Goal: Information Seeking & Learning: Learn about a topic

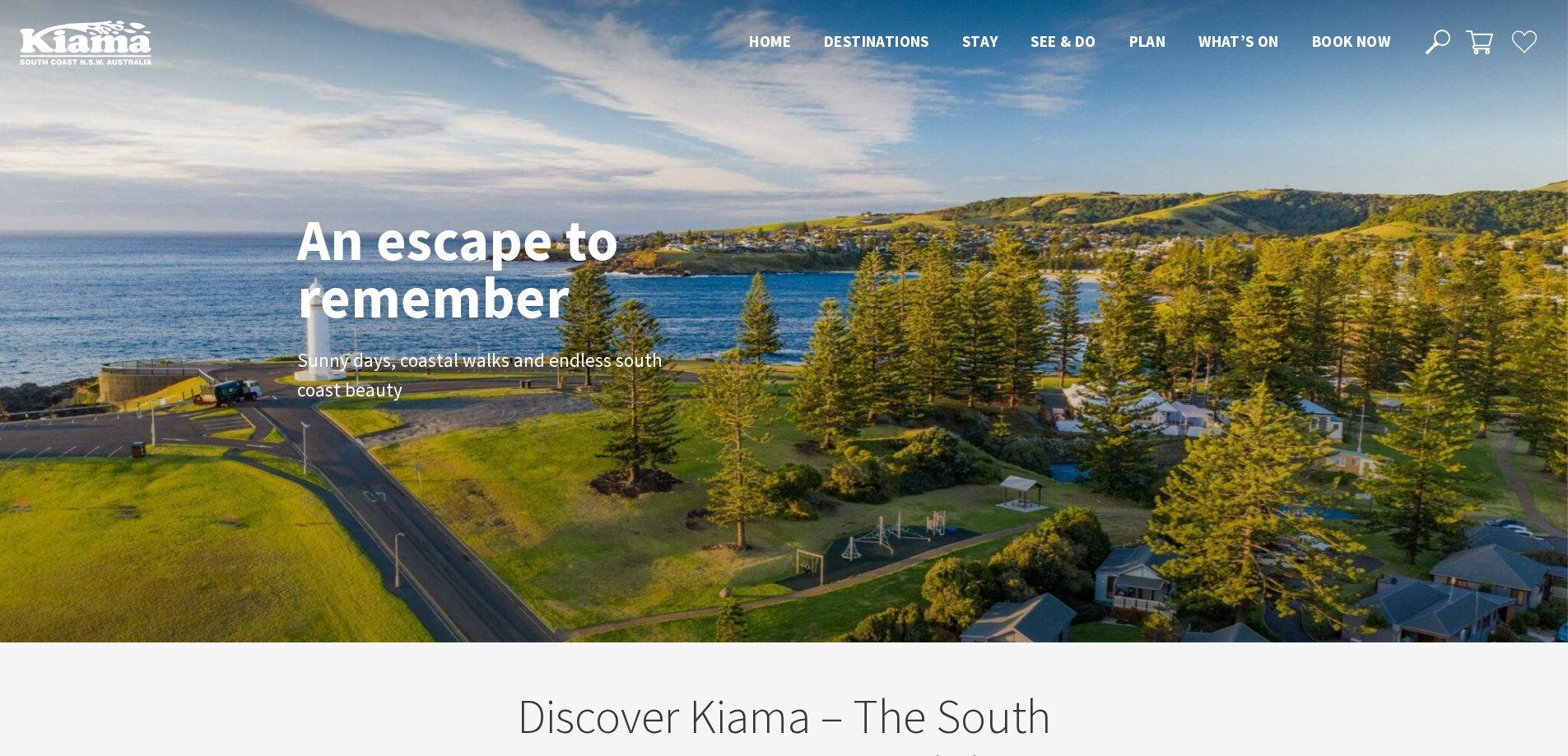
scroll to position [287, 1580]
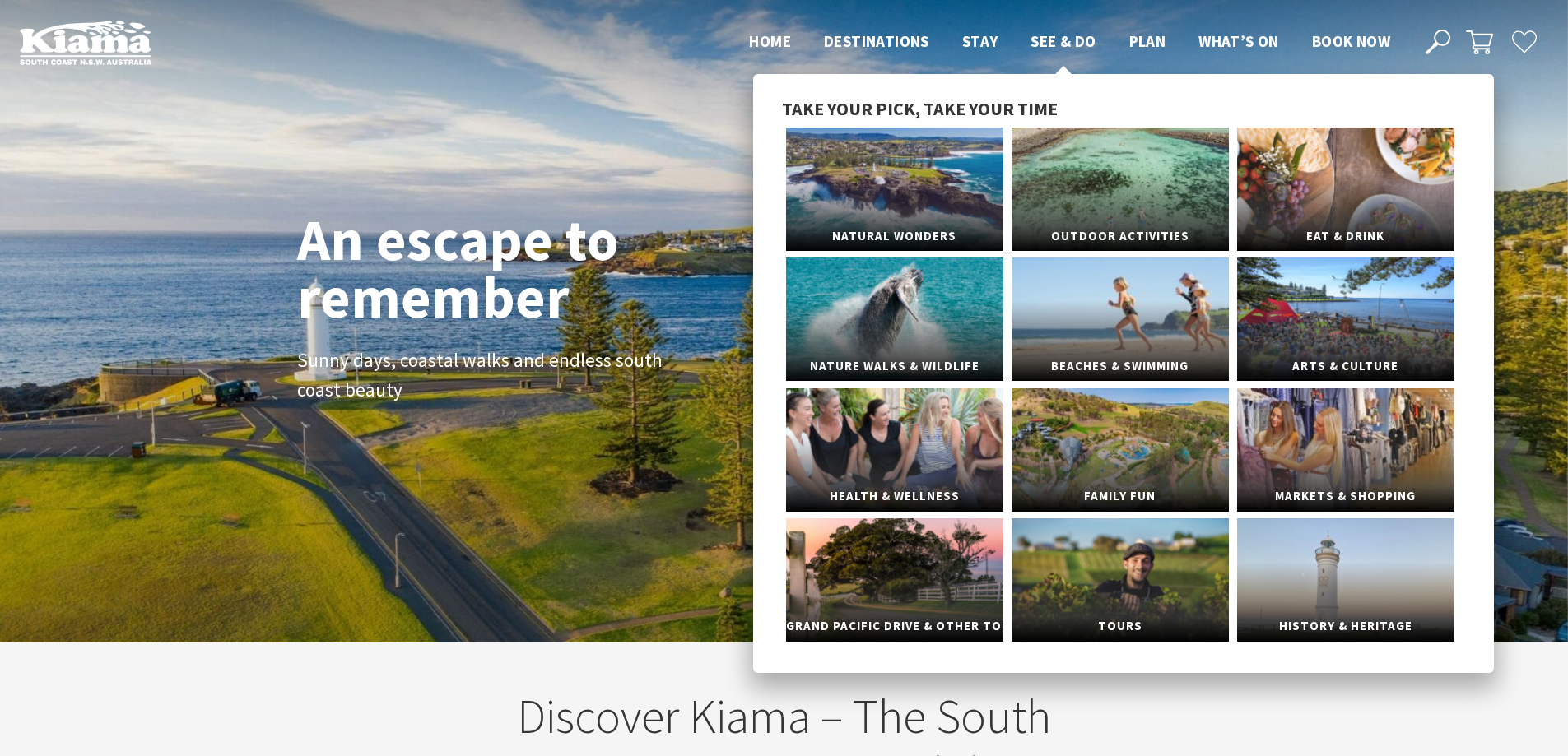
click at [1054, 41] on span "See & Do" at bounding box center [1063, 41] width 65 height 20
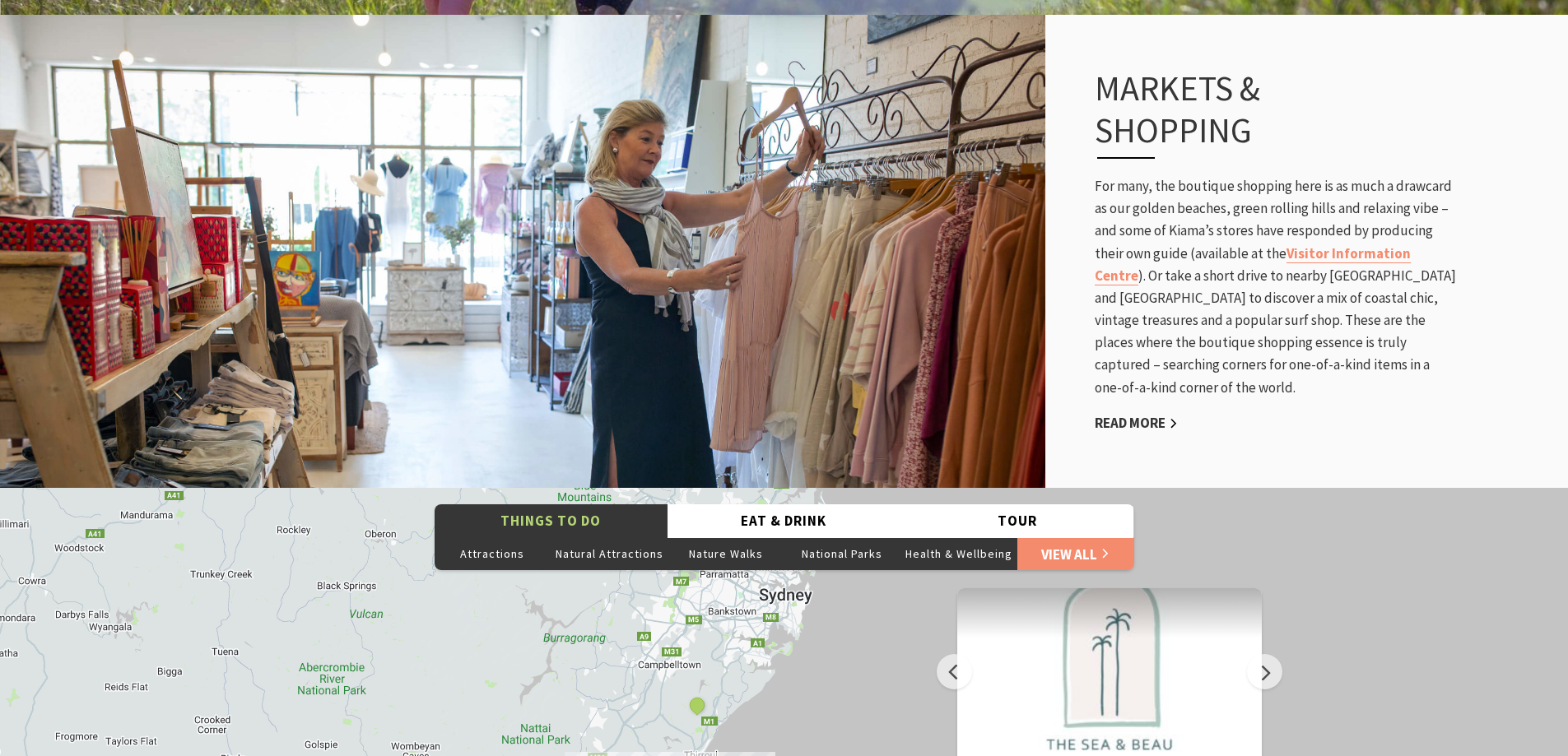
scroll to position [3126, 0]
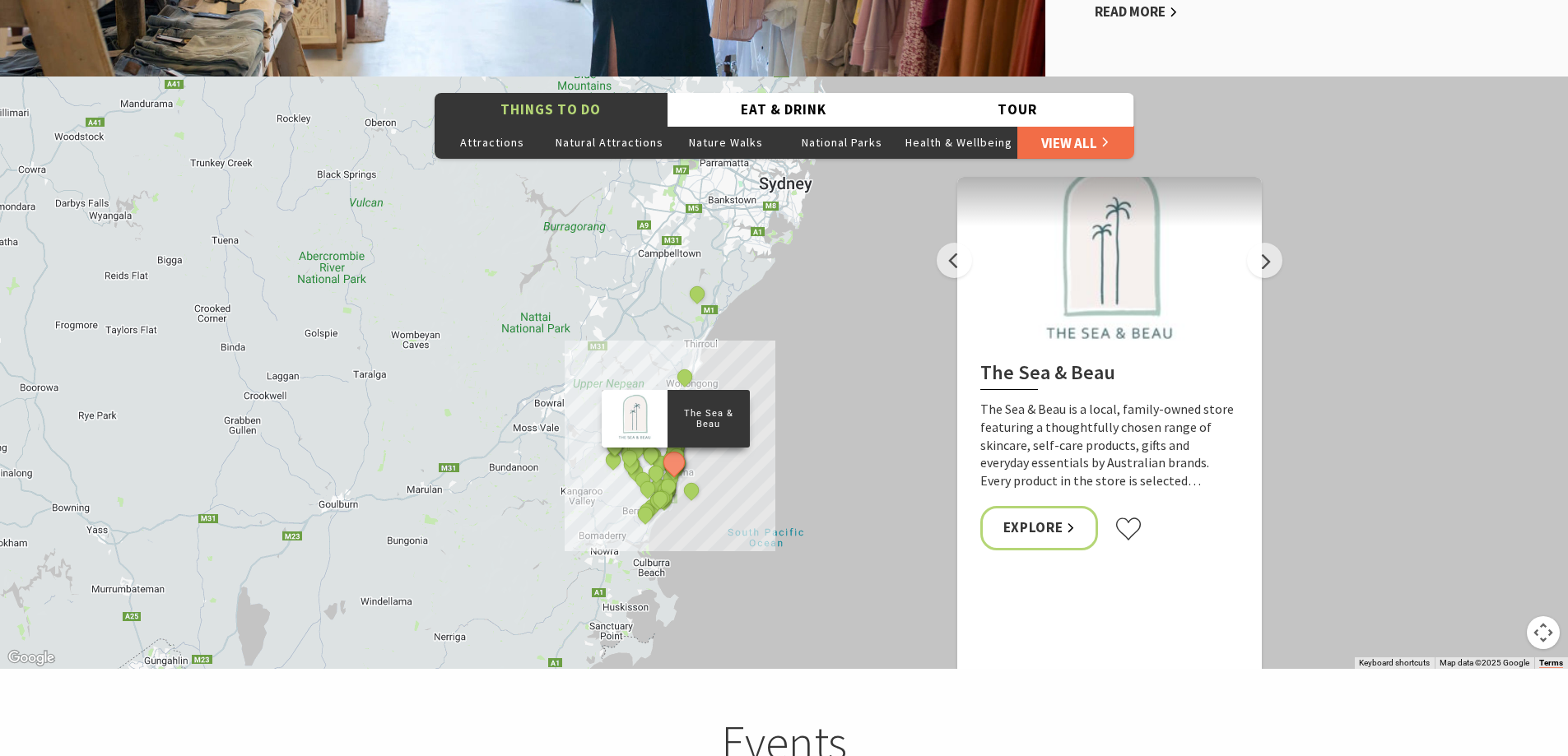
click at [1097, 140] on link "View All" at bounding box center [1076, 142] width 117 height 33
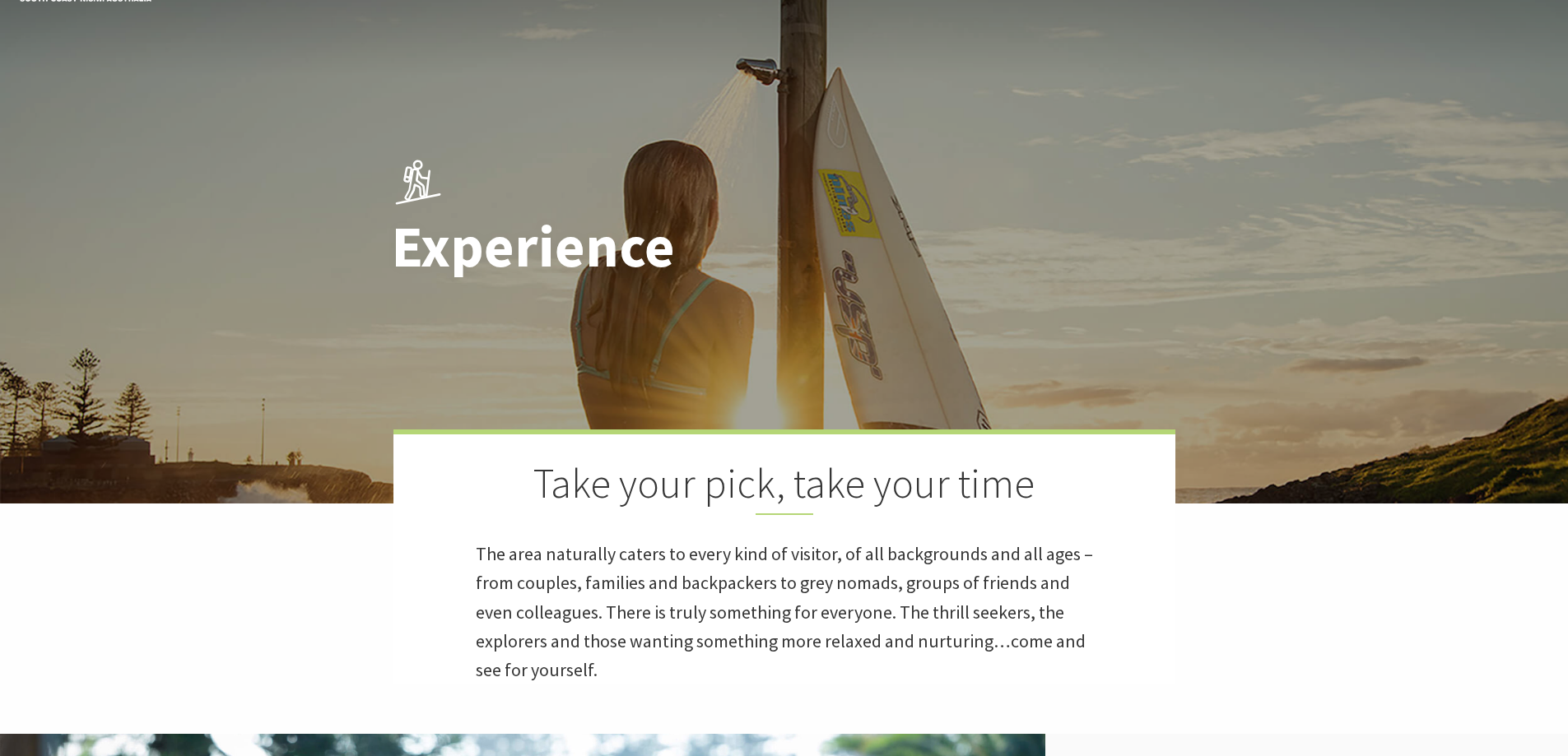
scroll to position [0, 0]
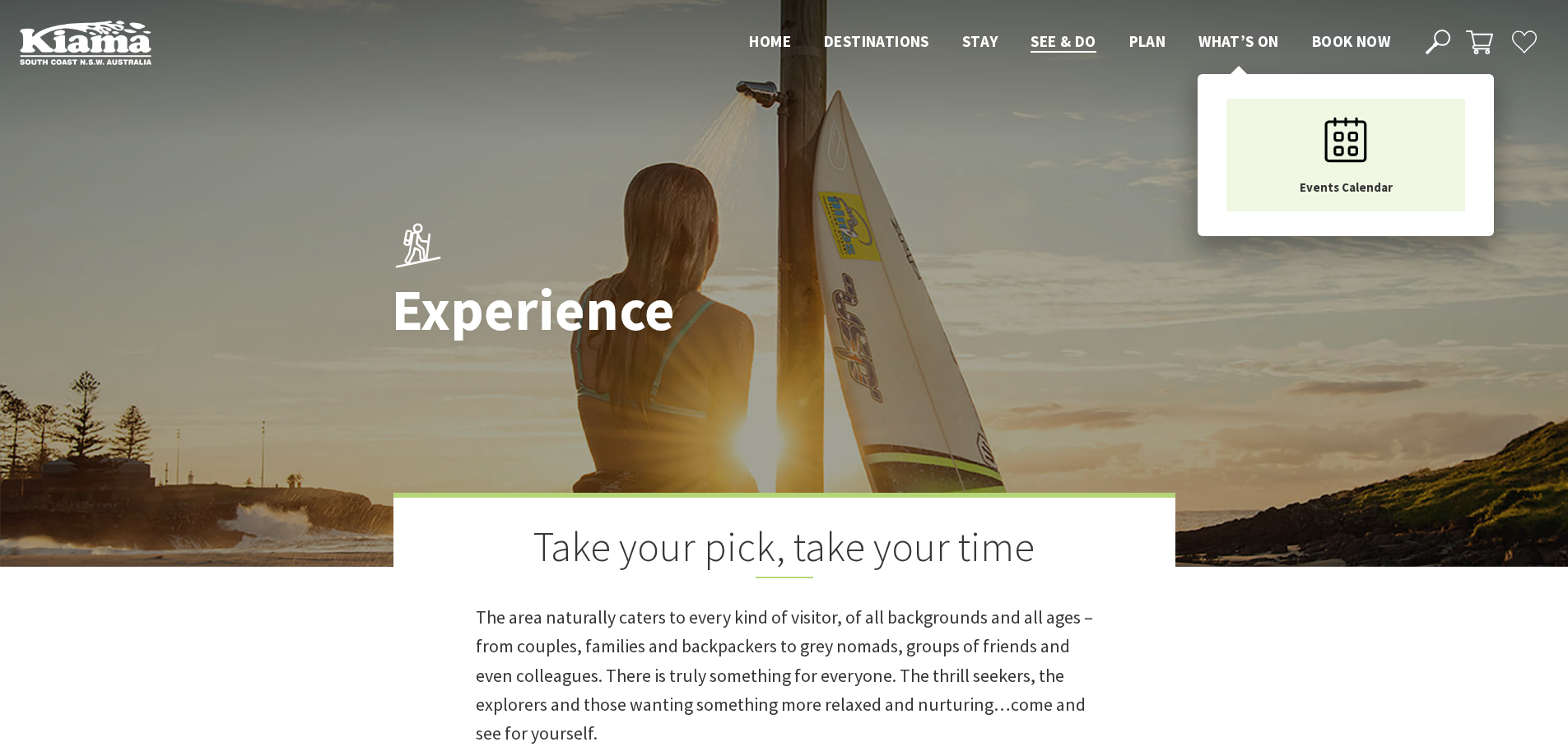
click at [1229, 40] on span "What’s On" at bounding box center [1239, 41] width 81 height 20
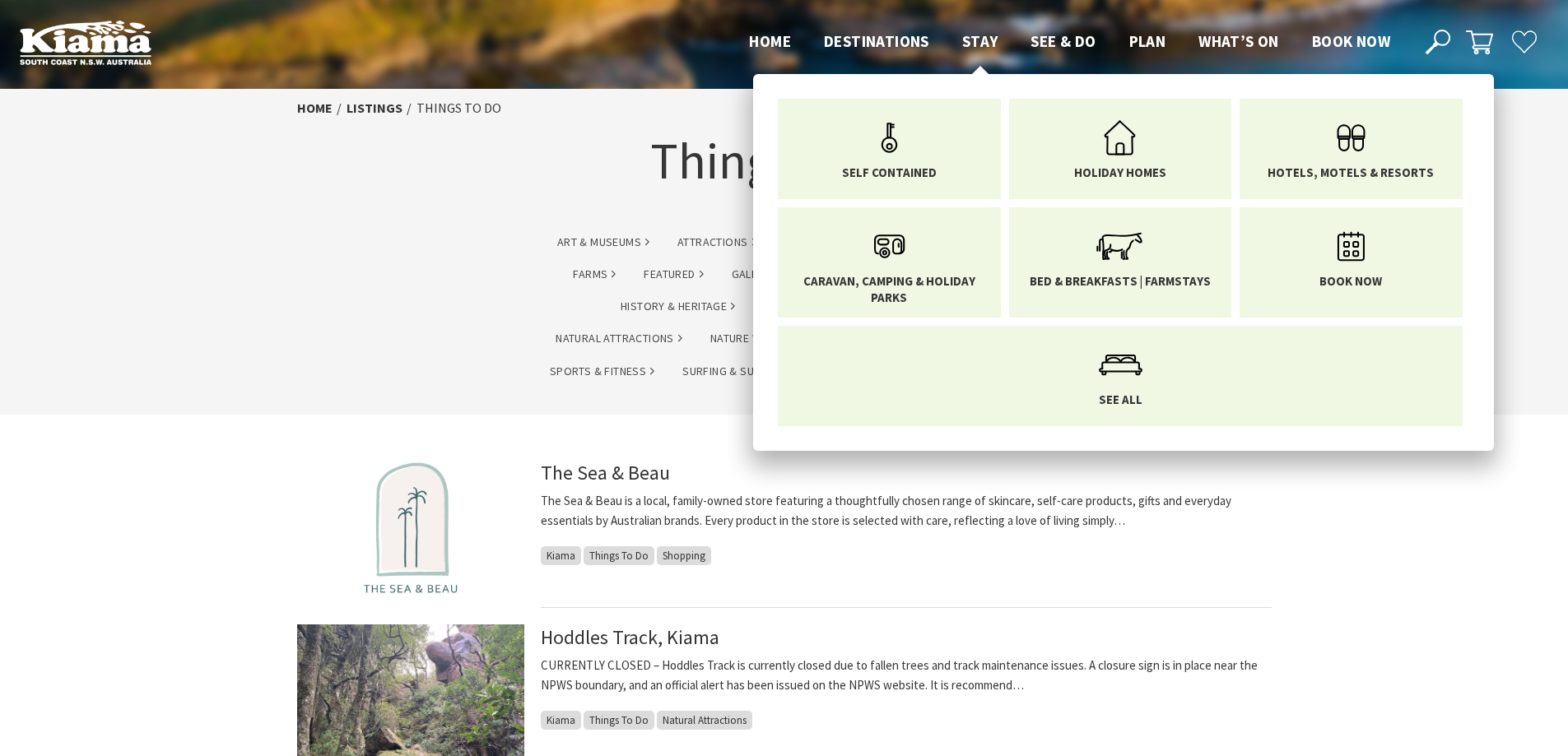
click at [981, 37] on span "Stay" at bounding box center [980, 41] width 36 height 20
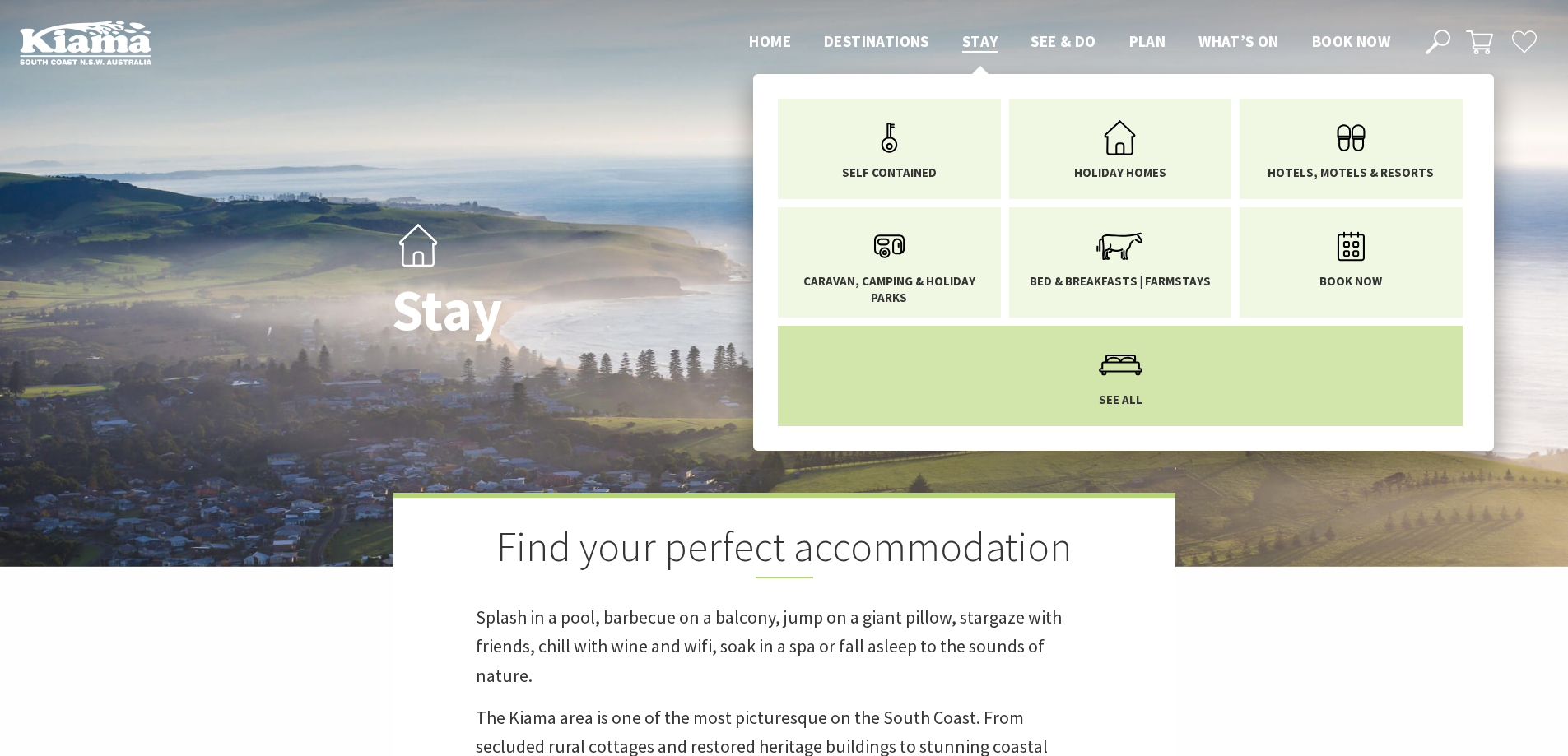
click at [1112, 374] on icon "Main Menu" at bounding box center [1120, 365] width 54 height 54
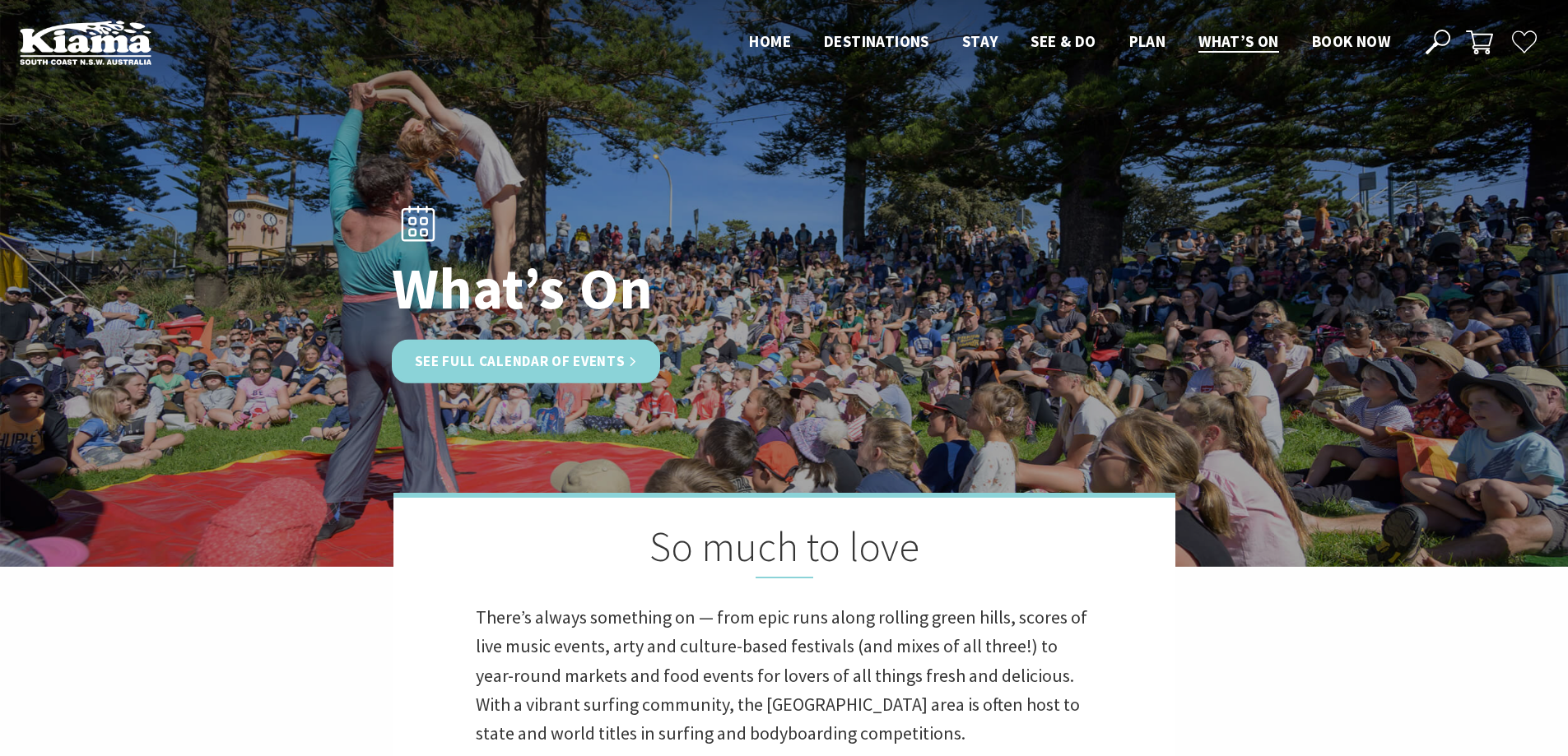
click at [629, 366] on link "See Full Calendar of Events" at bounding box center [526, 361] width 269 height 44
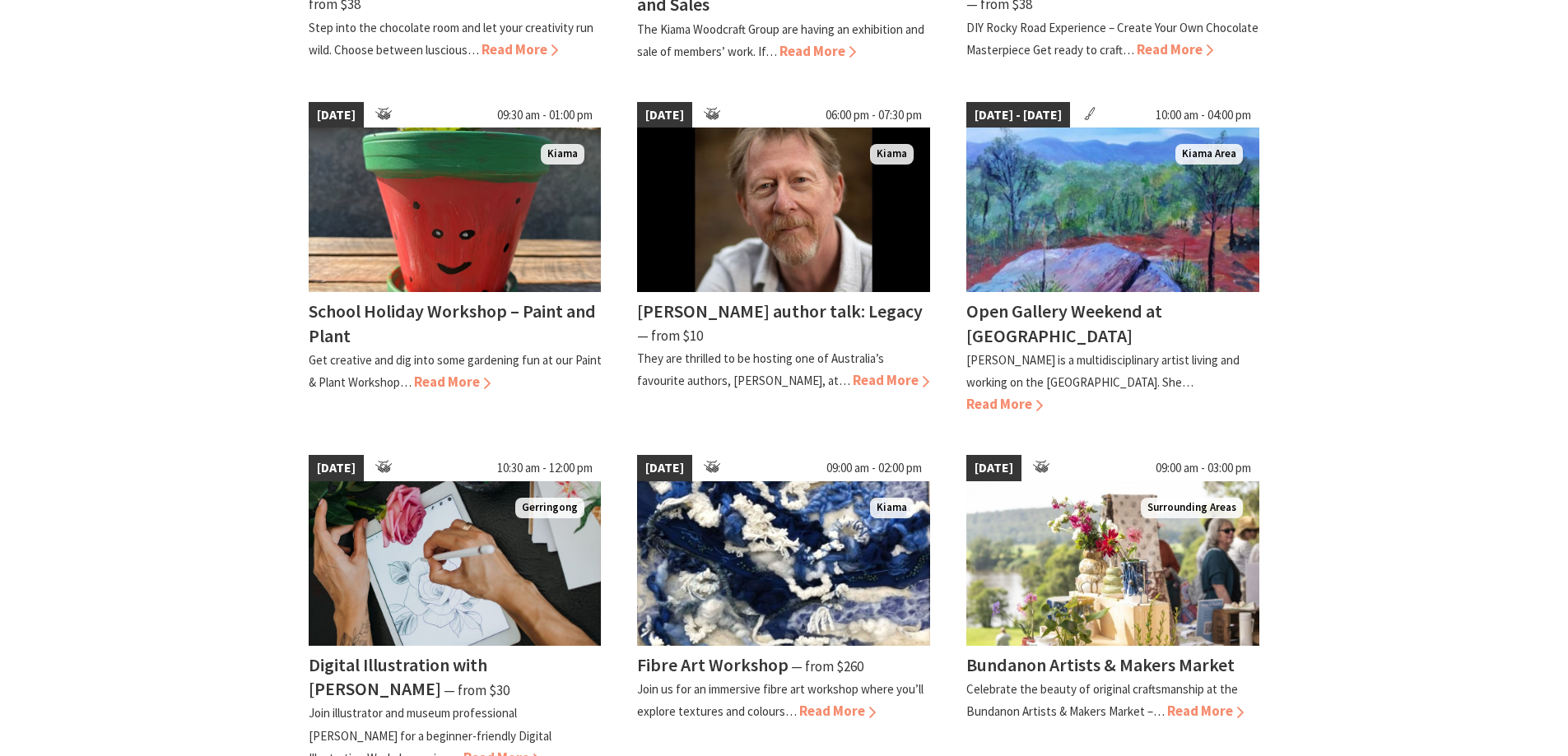
scroll to position [1398, 0]
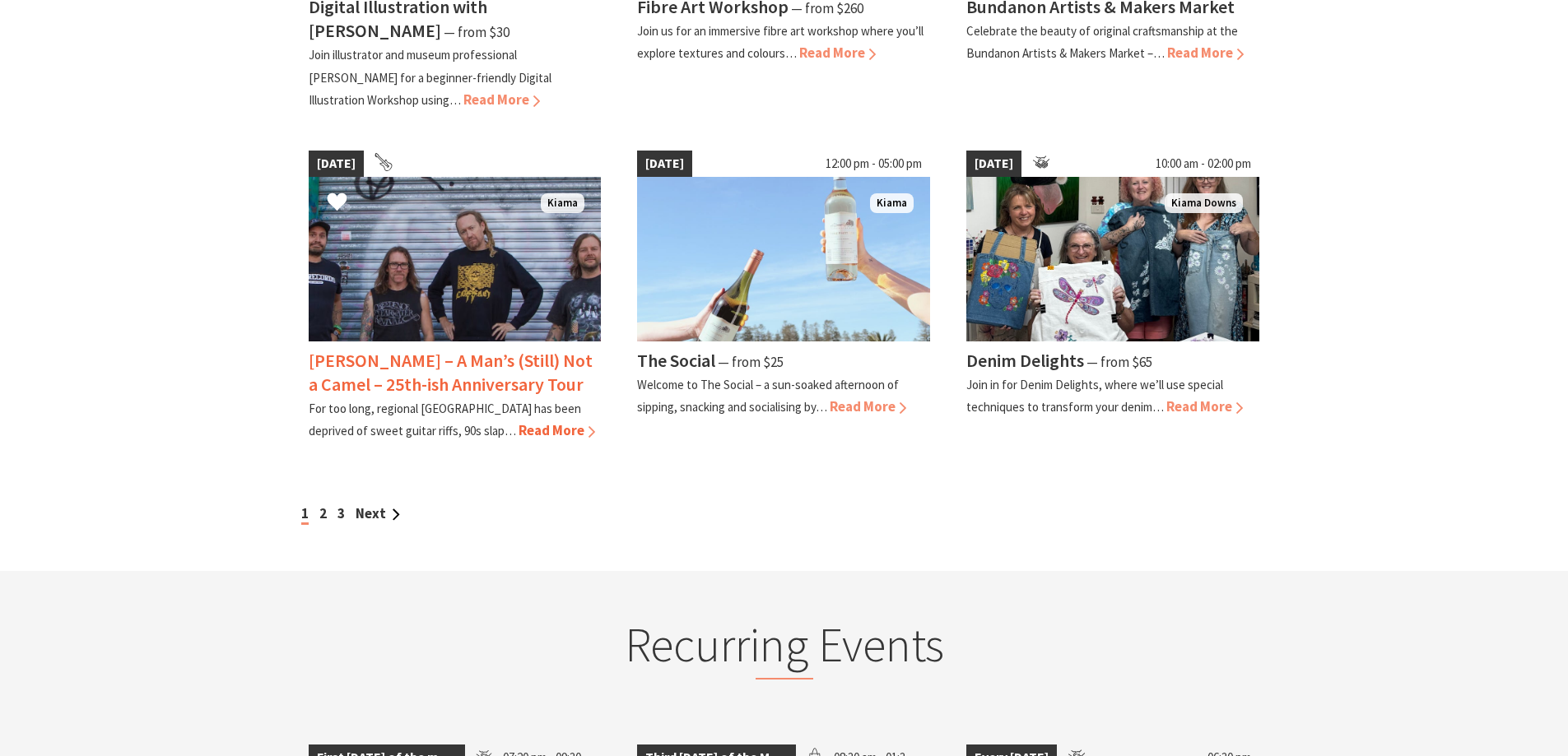
click at [438, 351] on h4 "[PERSON_NAME] – A Man’s (Still) Not a Camel – 25th-ish Anniversary Tour" at bounding box center [451, 372] width 284 height 47
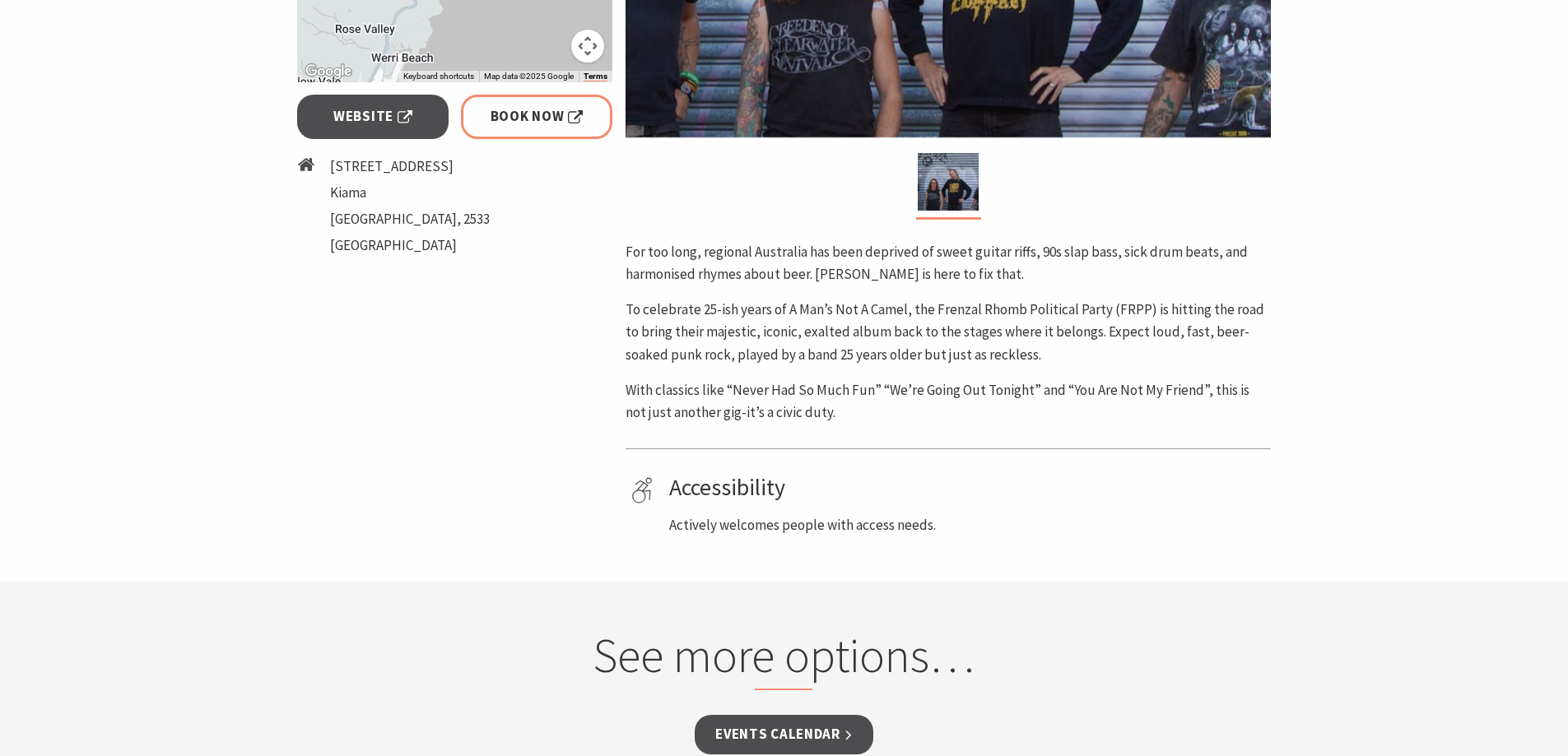
scroll to position [411, 0]
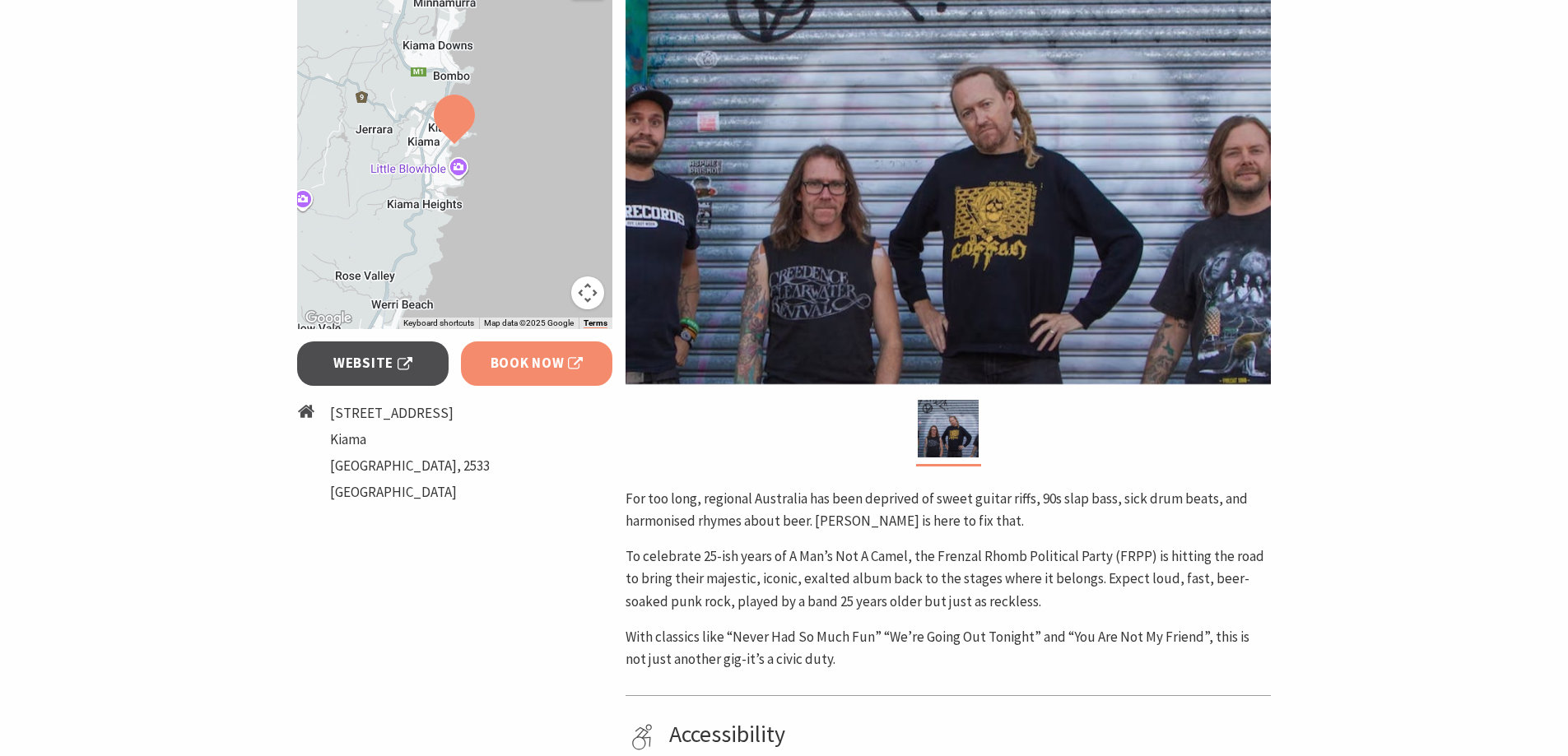
click at [533, 363] on span "Book Now" at bounding box center [537, 363] width 93 height 22
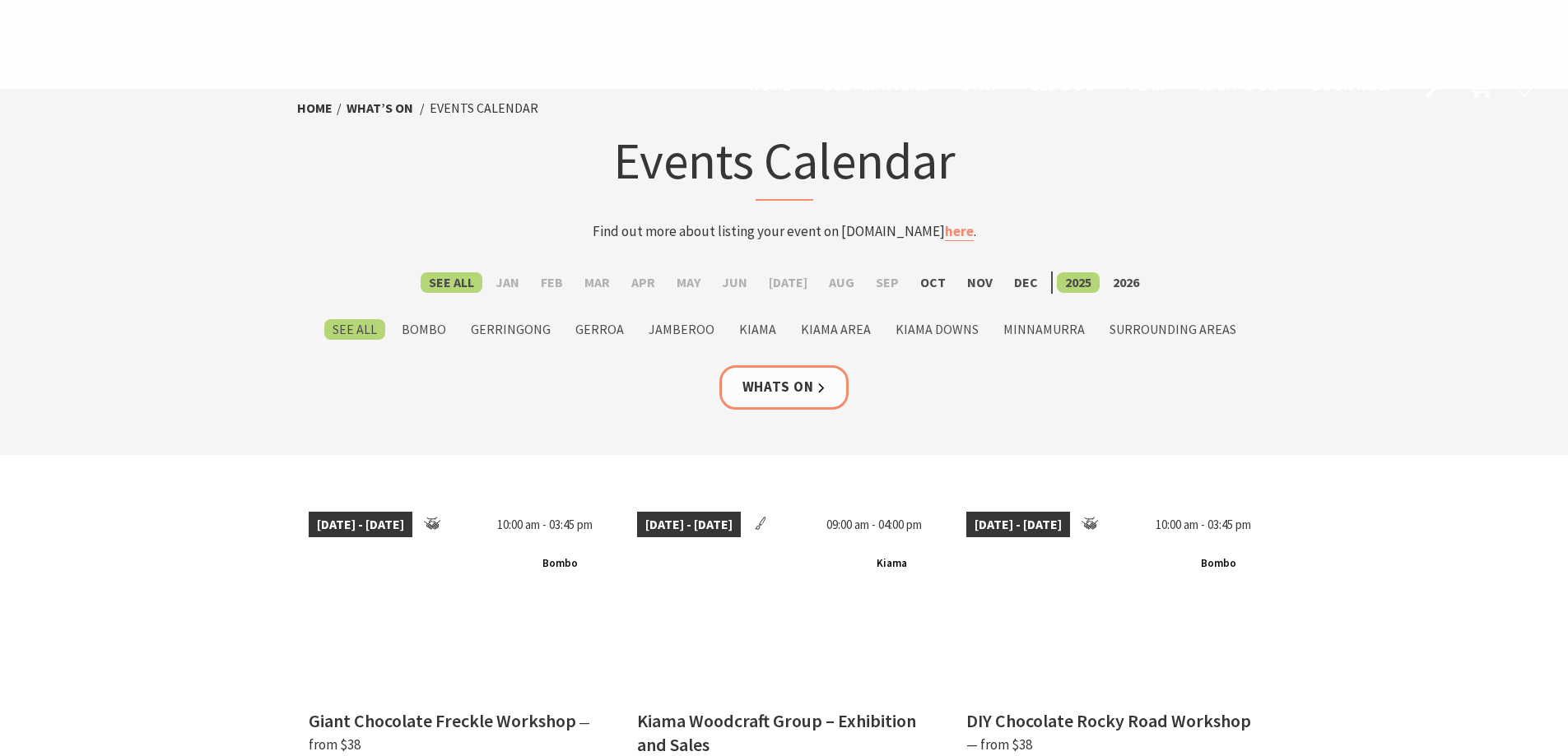
scroll to position [1398, 0]
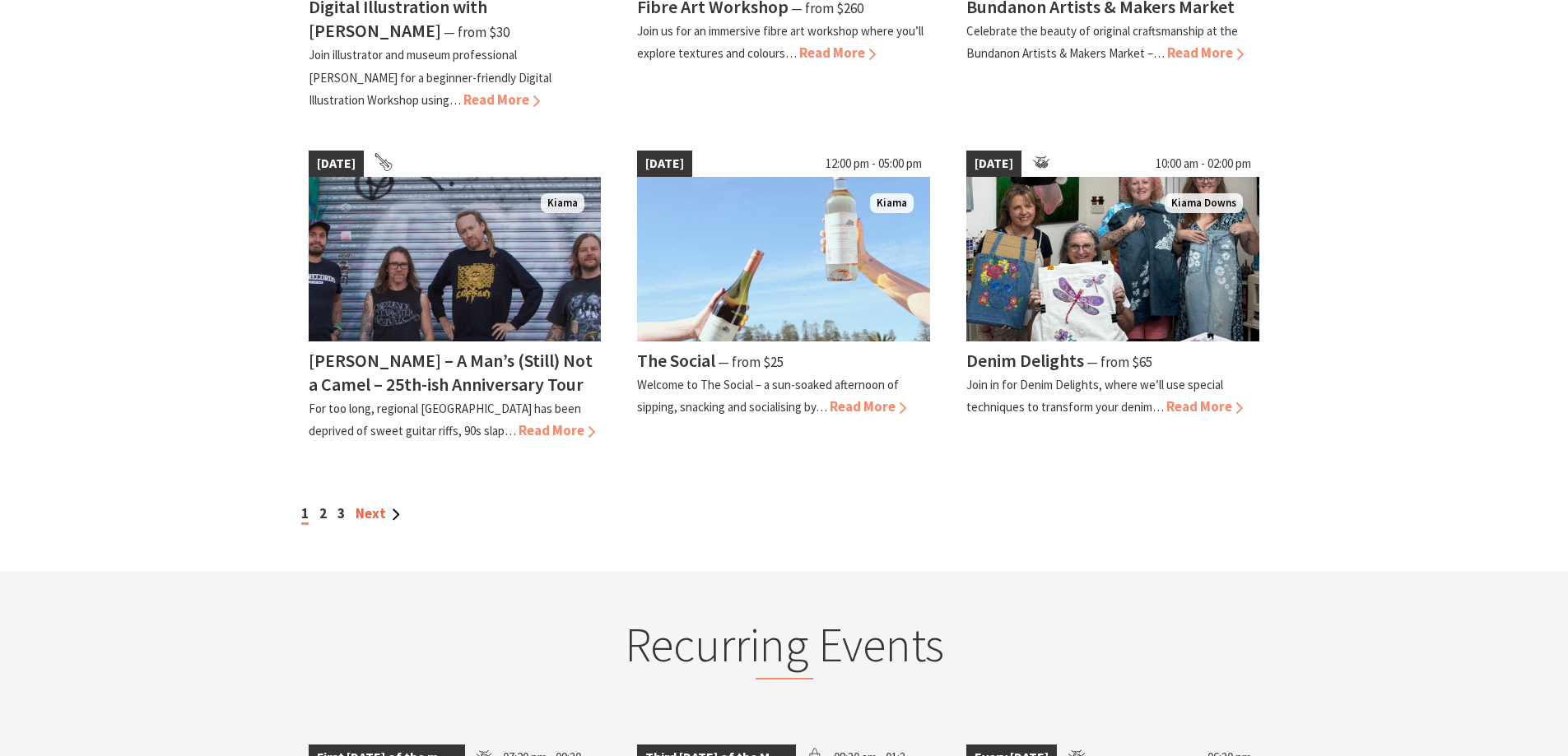
click at [364, 504] on link "Next" at bounding box center [378, 513] width 45 height 18
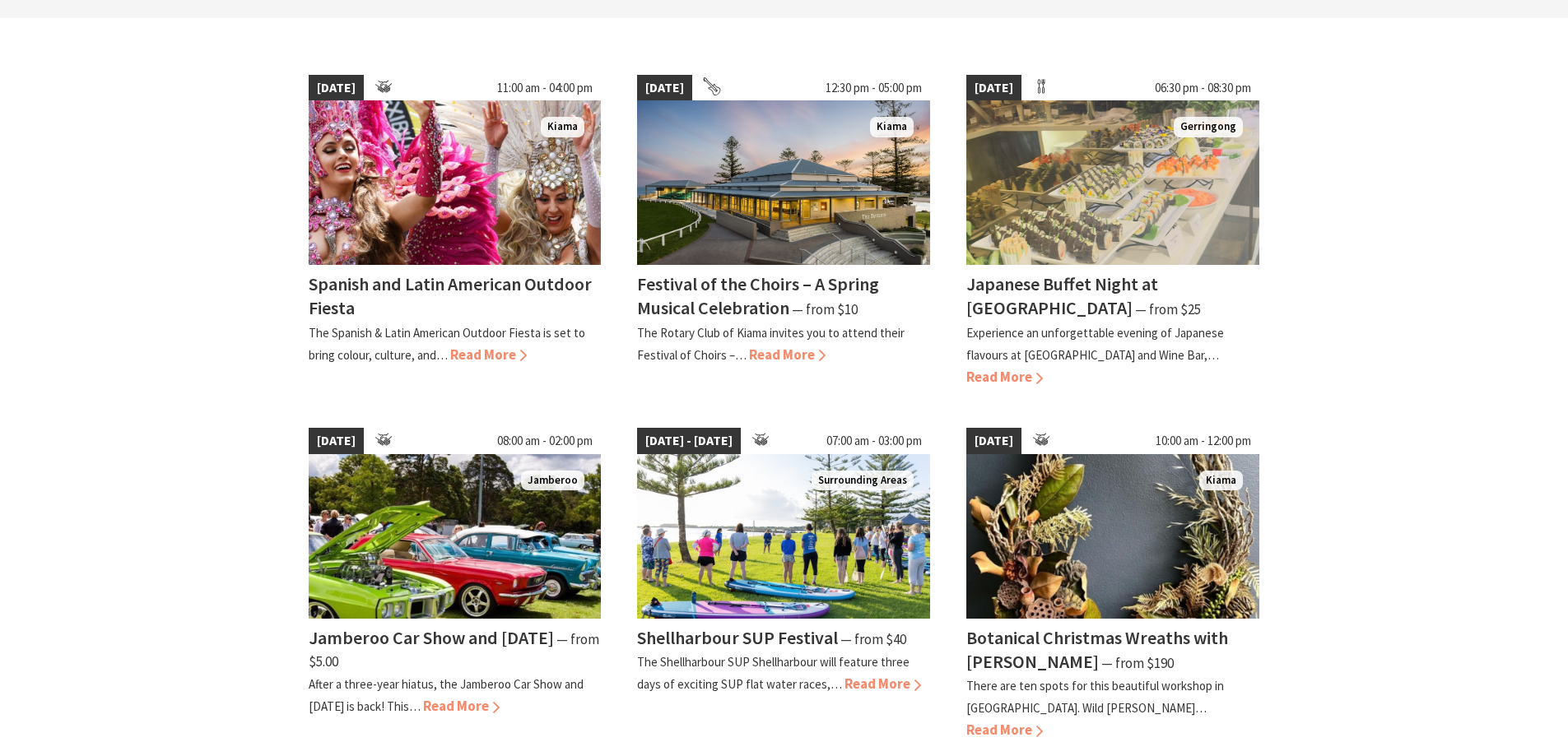
scroll to position [411, 0]
